Goal: Transaction & Acquisition: Subscribe to service/newsletter

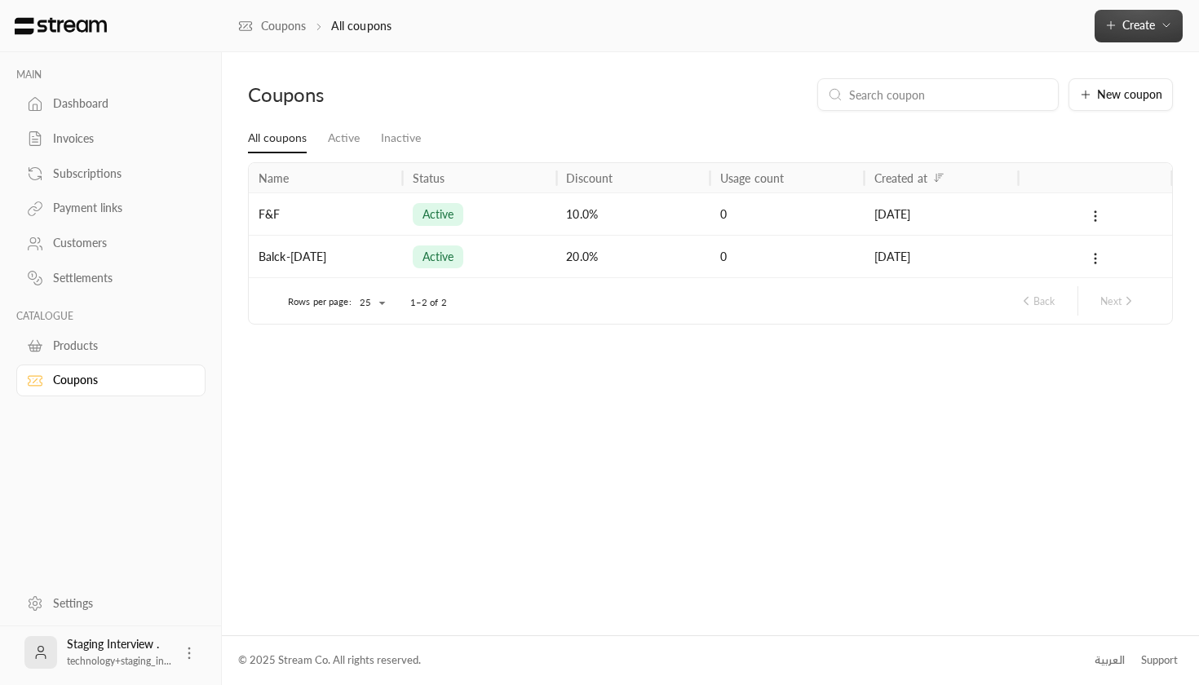
click at [1139, 32] on span "Create" at bounding box center [1138, 25] width 33 height 14
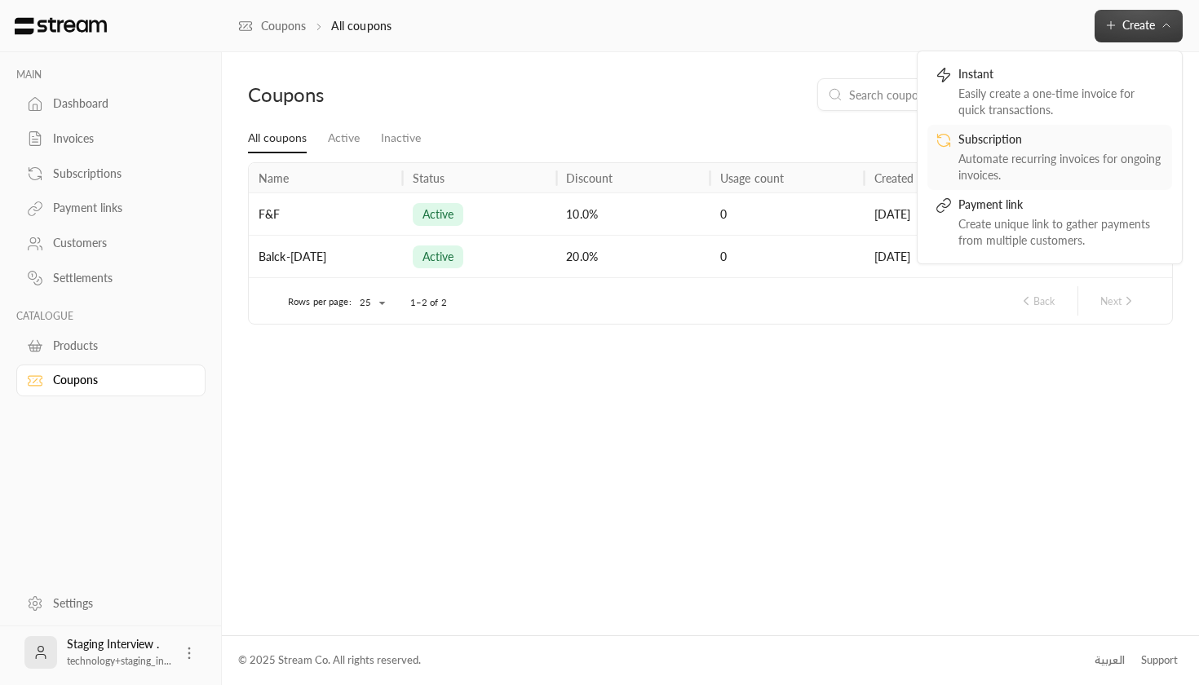
click at [1043, 151] on div "Automate recurring invoices for ongoing invoices." at bounding box center [1061, 167] width 206 height 33
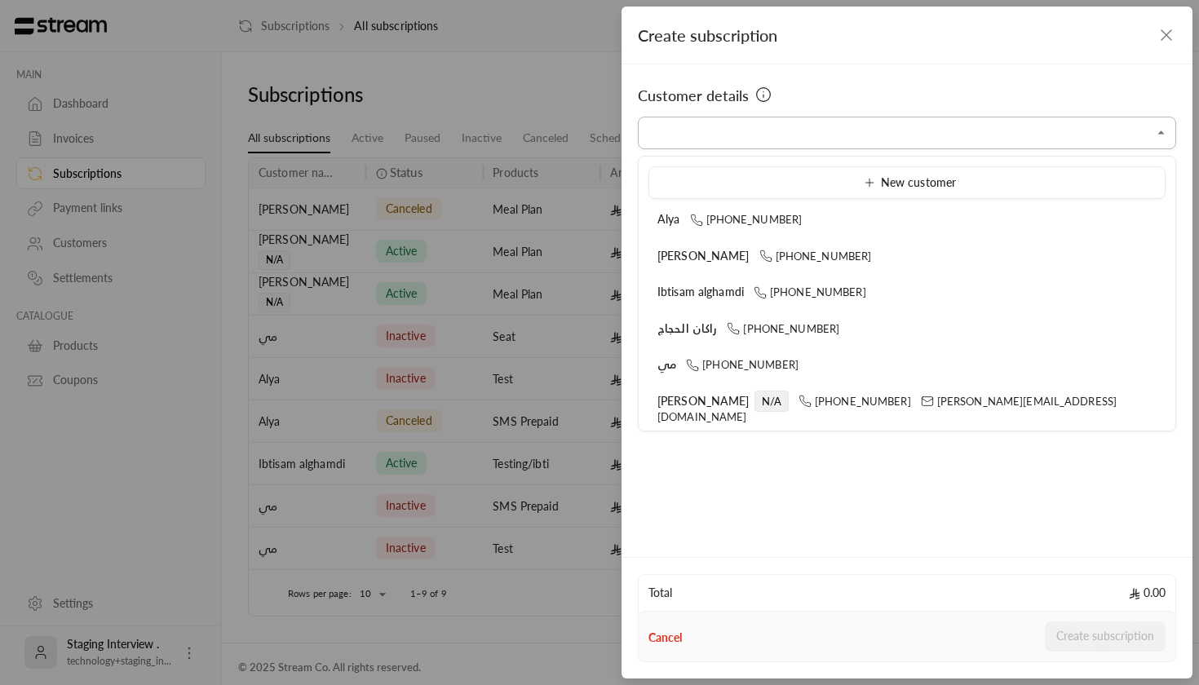
click at [732, 130] on input "Select customer" at bounding box center [907, 133] width 538 height 29
click at [668, 400] on span "[PERSON_NAME]" at bounding box center [703, 401] width 92 height 14
type input "**********"
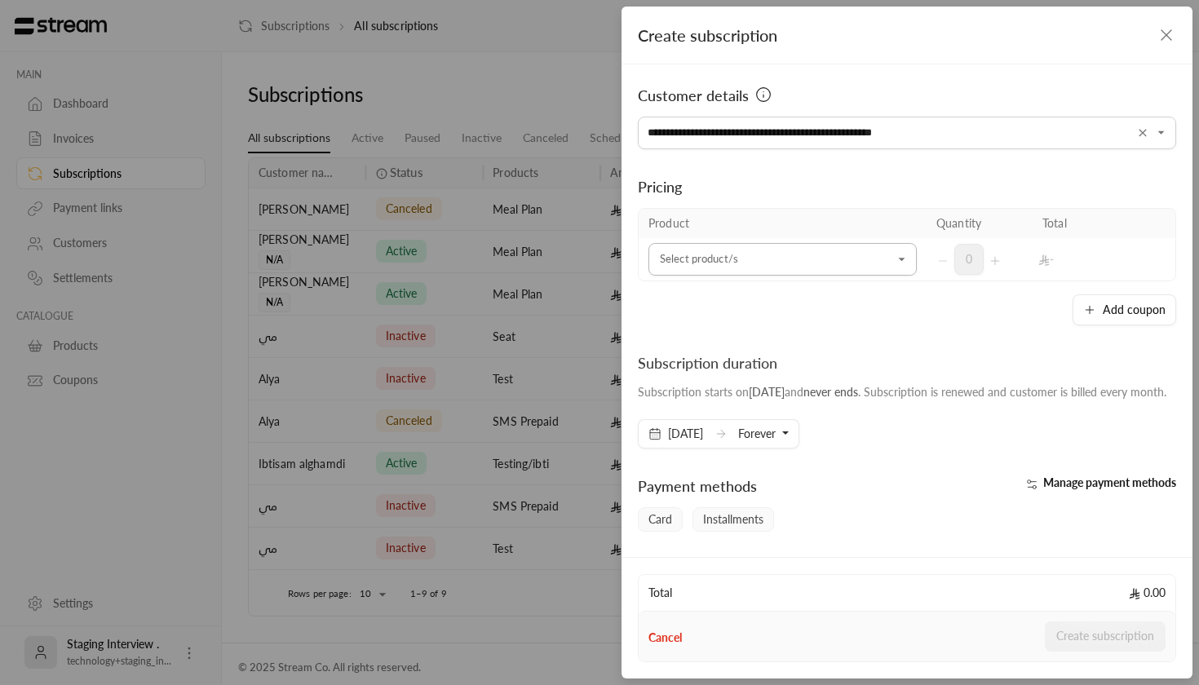
click at [731, 259] on input "Select customer" at bounding box center [782, 260] width 268 height 29
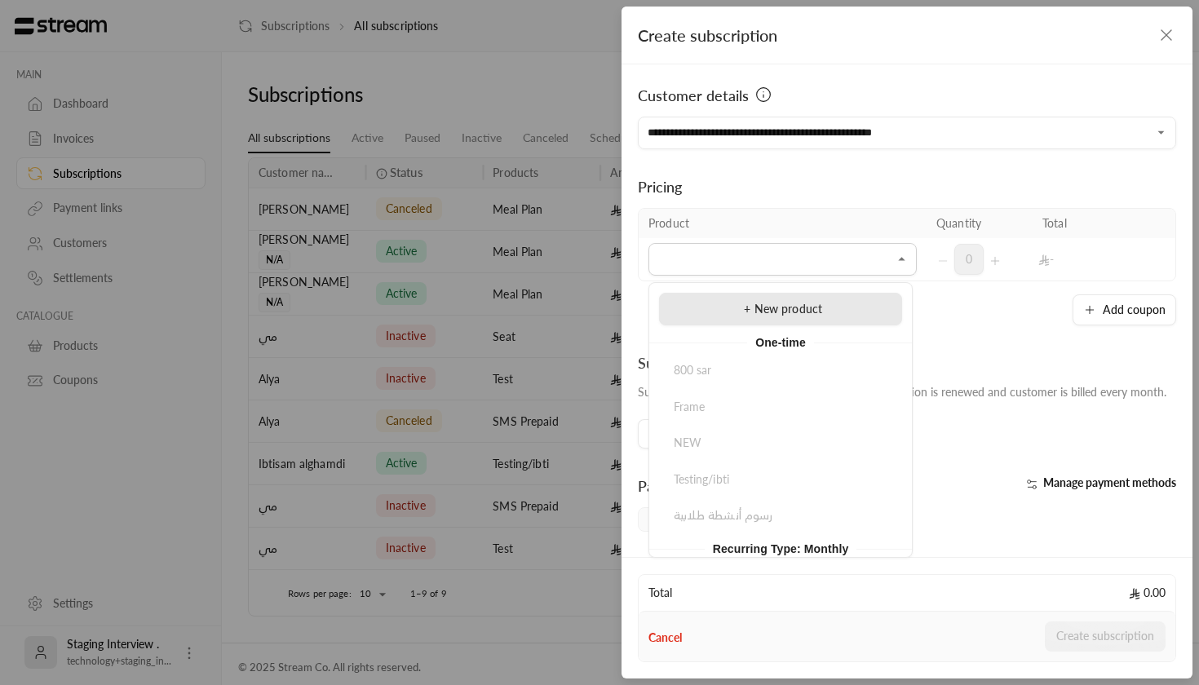
click at [741, 305] on div "+ New product" at bounding box center [780, 309] width 225 height 17
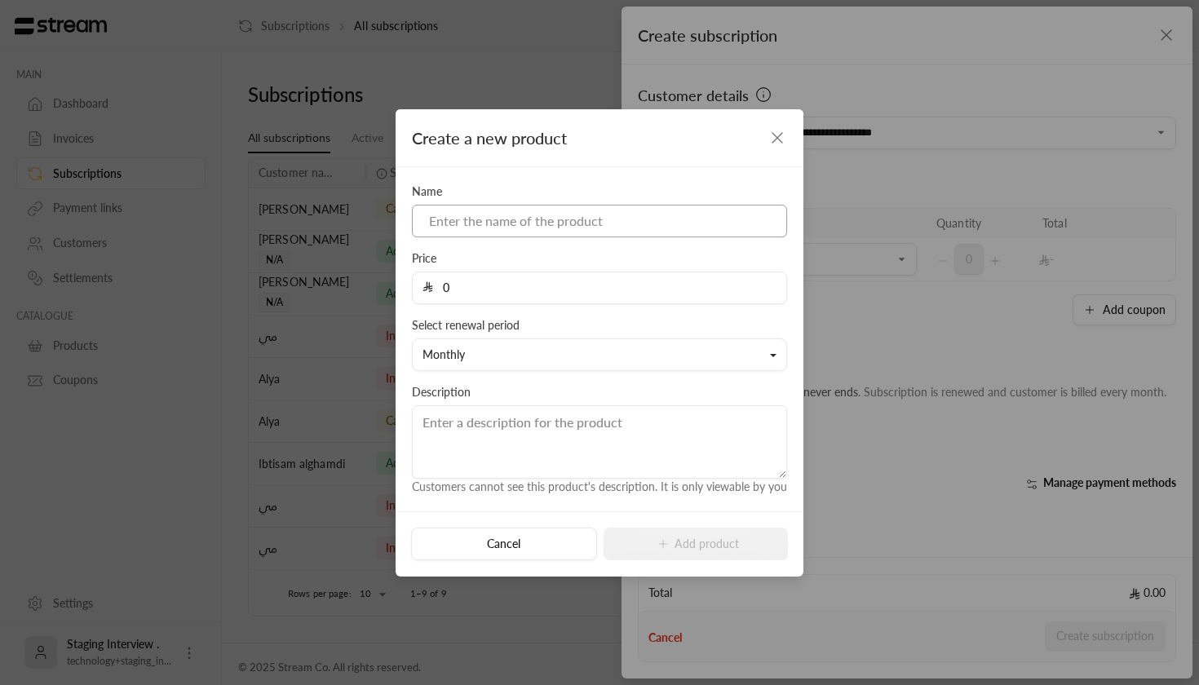
click at [546, 221] on input at bounding box center [599, 221] width 375 height 33
